Goal: Check status: Check status

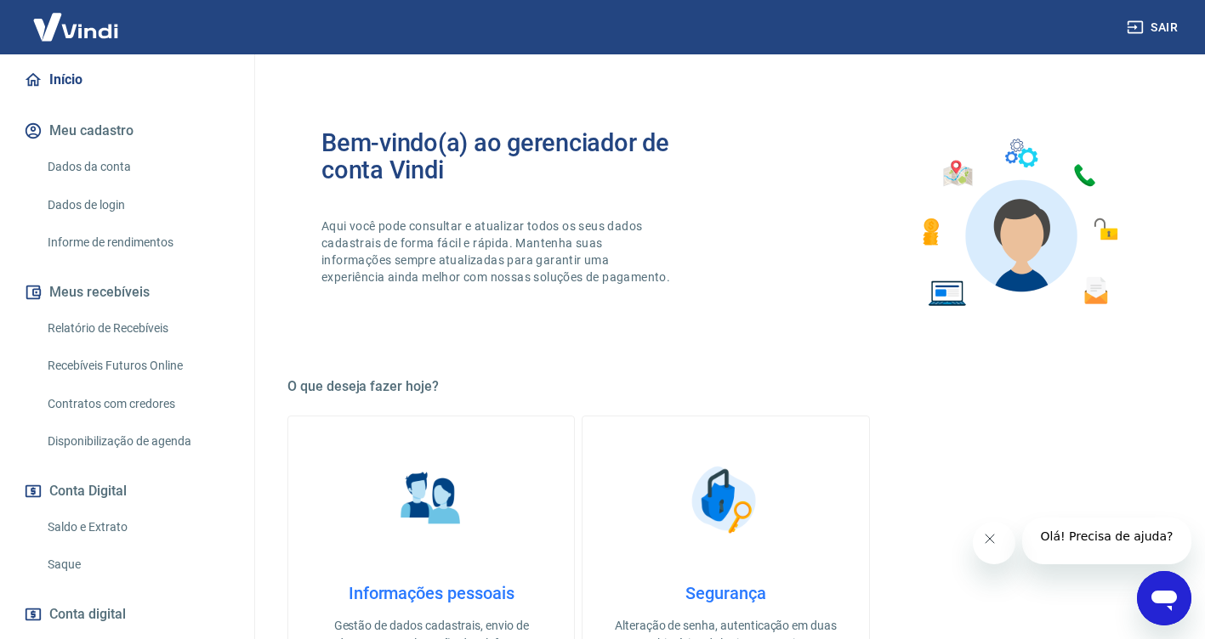
scroll to position [248, 0]
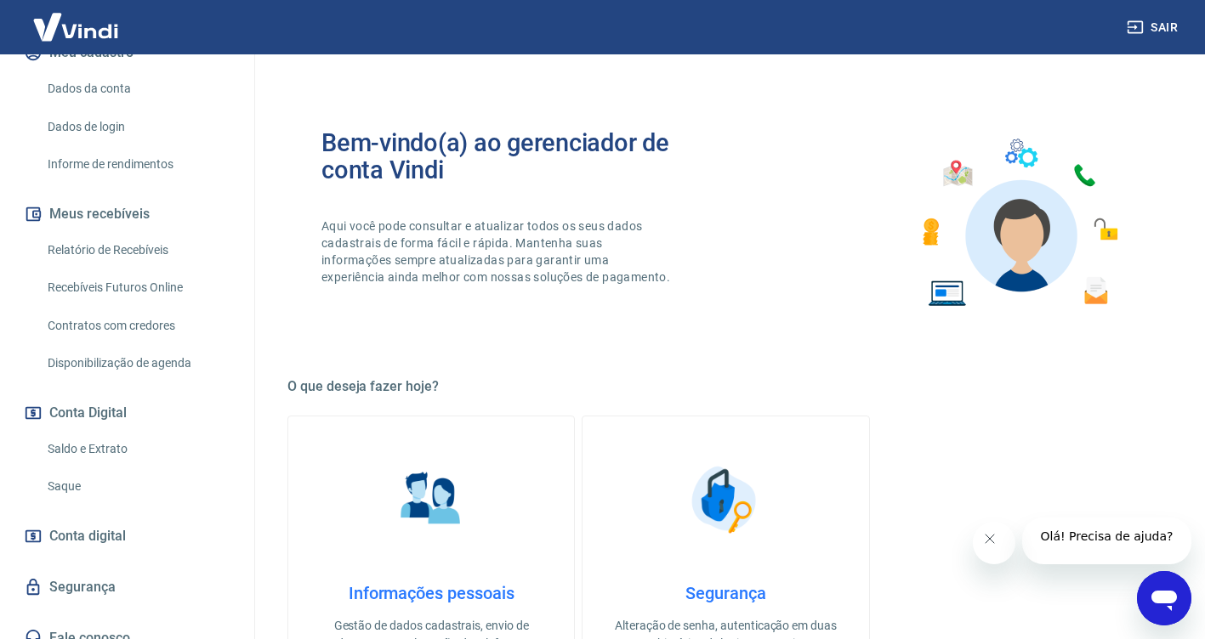
click at [179, 432] on link "Saldo e Extrato" at bounding box center [137, 449] width 193 height 35
